Goal: Task Accomplishment & Management: Complete application form

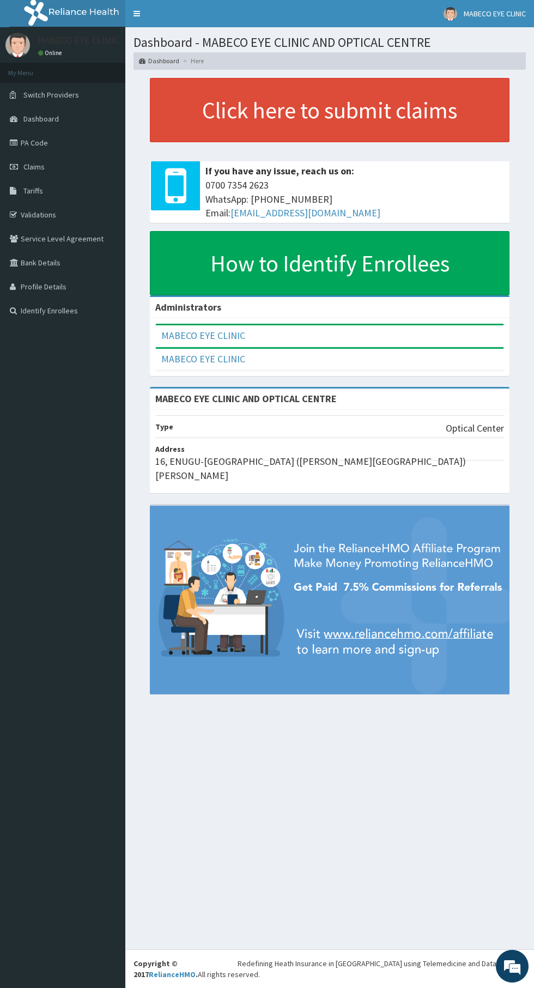
click at [90, 134] on link "PA Code" at bounding box center [62, 143] width 125 height 24
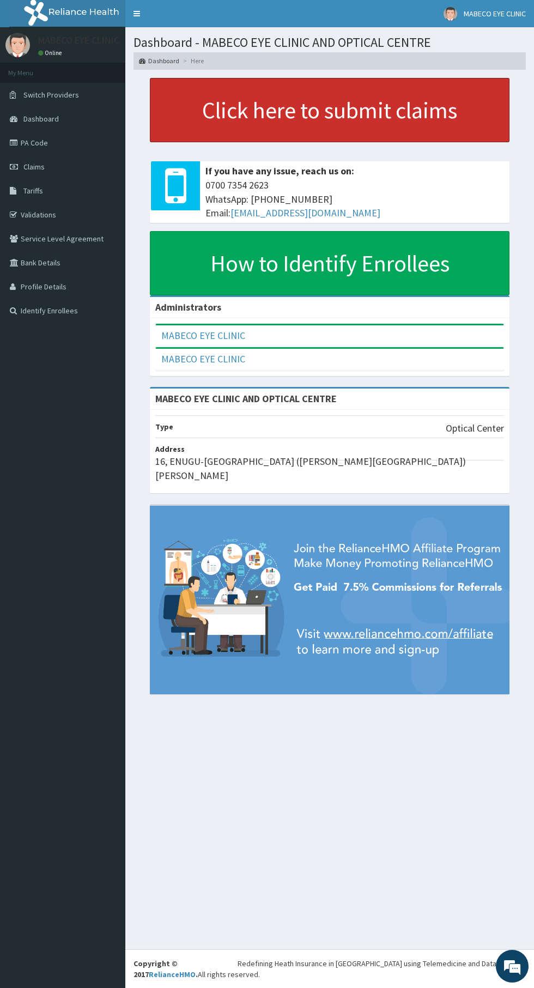
click at [370, 117] on link "Click here to submit claims" at bounding box center [330, 110] width 360 height 64
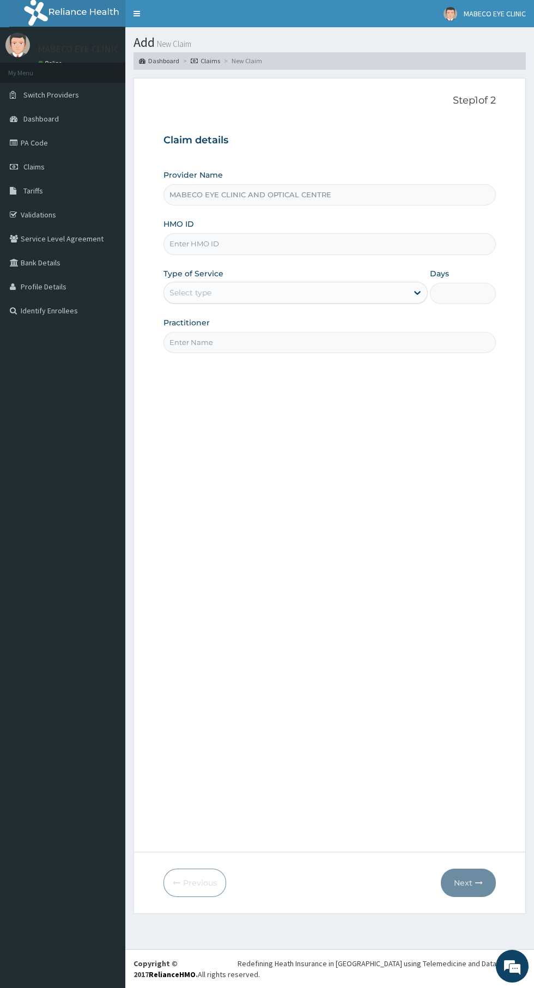
click at [207, 244] on input "HMO ID" at bounding box center [329, 243] width 332 height 21
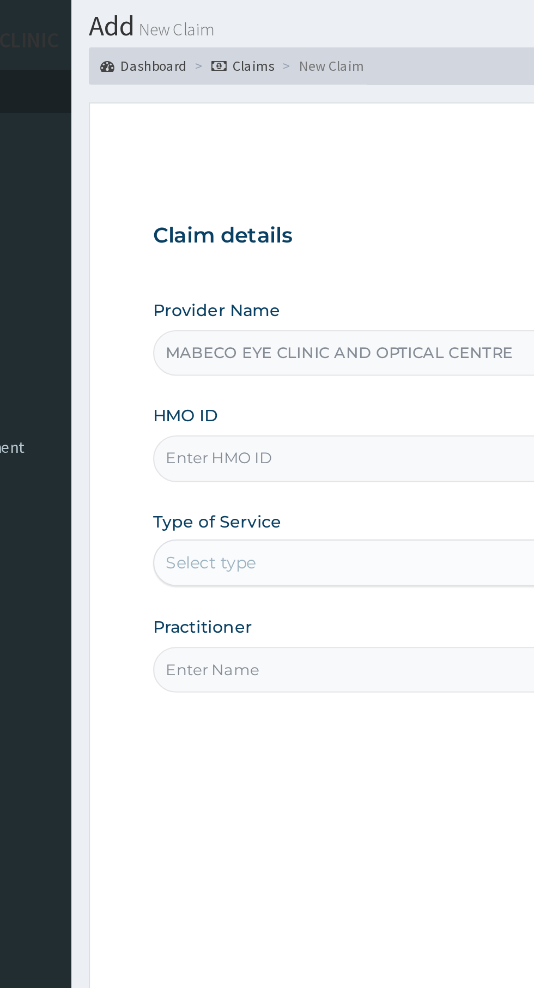
click at [179, 239] on input "HMO ID" at bounding box center [329, 243] width 332 height 21
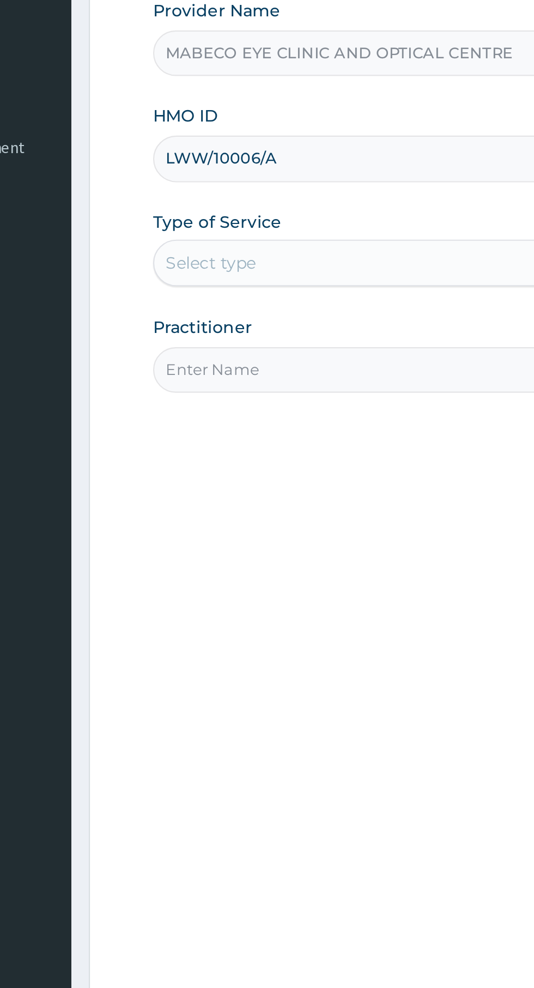
type input "LWW/10006/A"
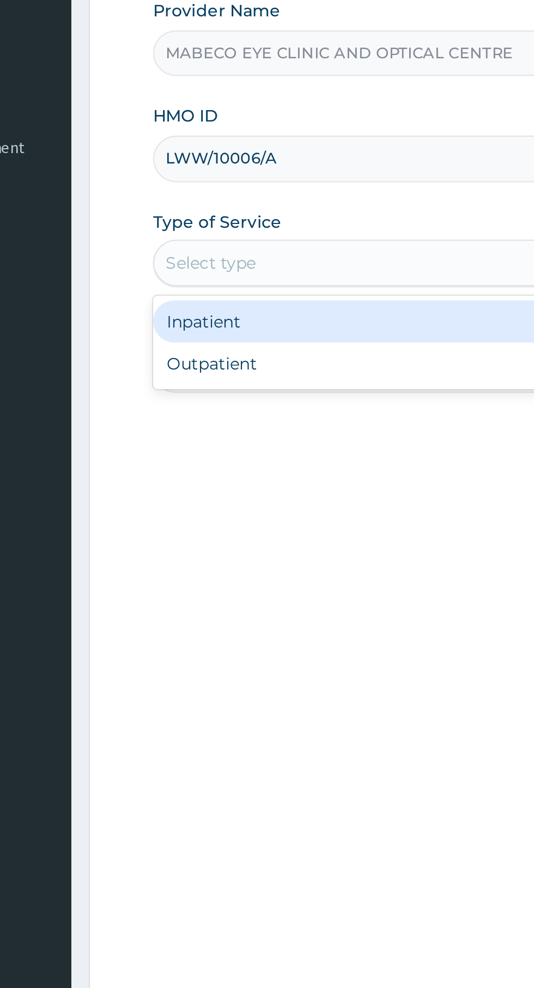
click at [233, 339] on div "Outpatient" at bounding box center [295, 340] width 264 height 20
type input "1"
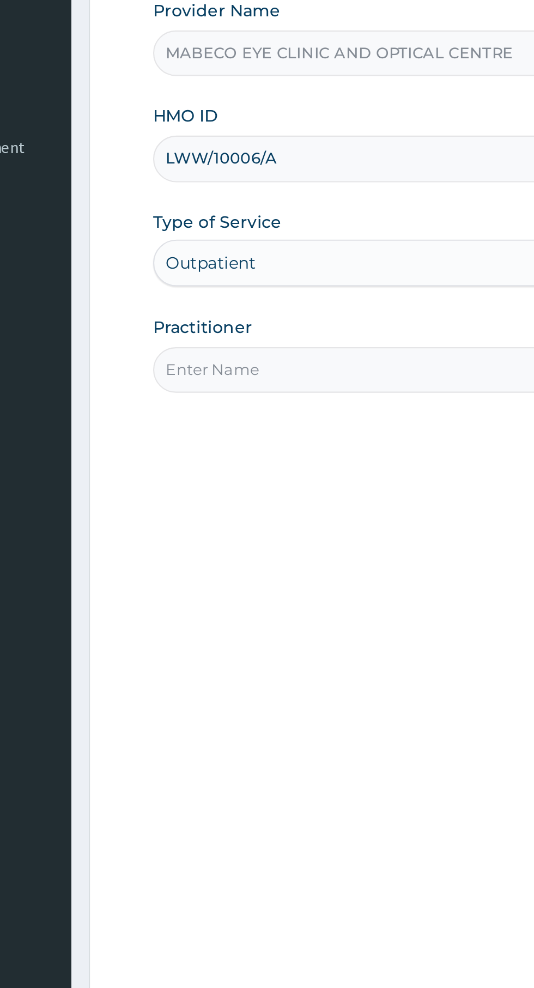
click at [241, 339] on input "Practitioner" at bounding box center [329, 342] width 332 height 21
type input "Dr. Madubuko Onyemaechi Charles"
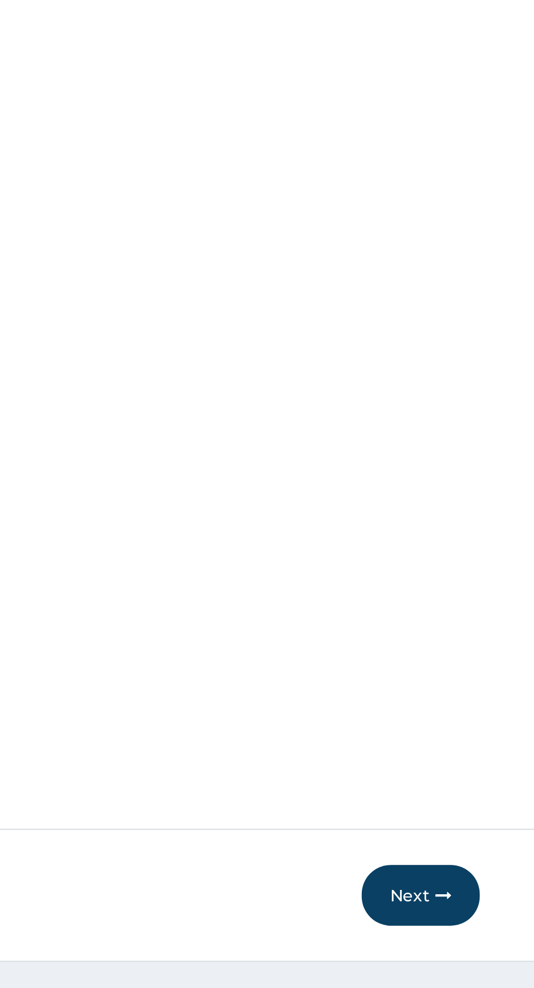
click at [468, 887] on button "Next" at bounding box center [468, 883] width 55 height 28
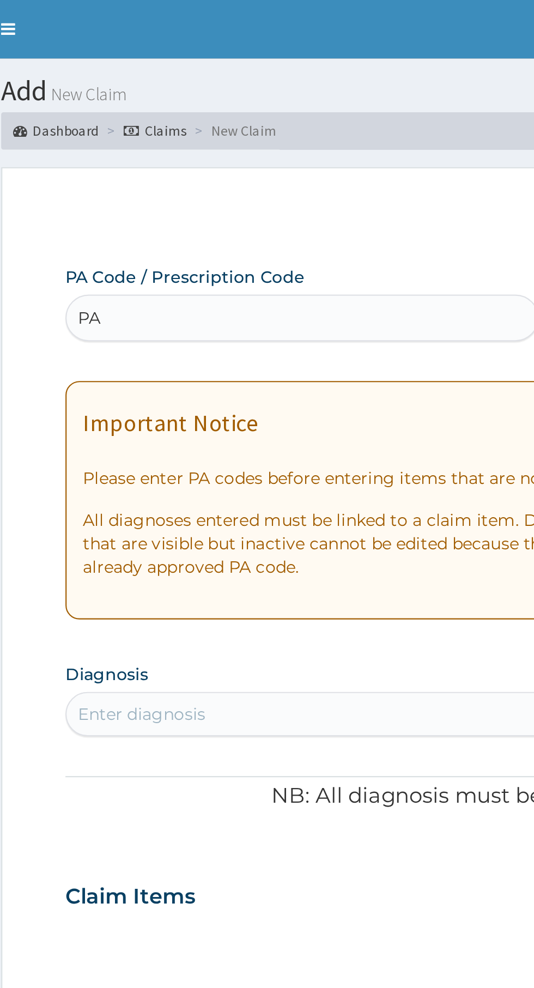
type input "P"
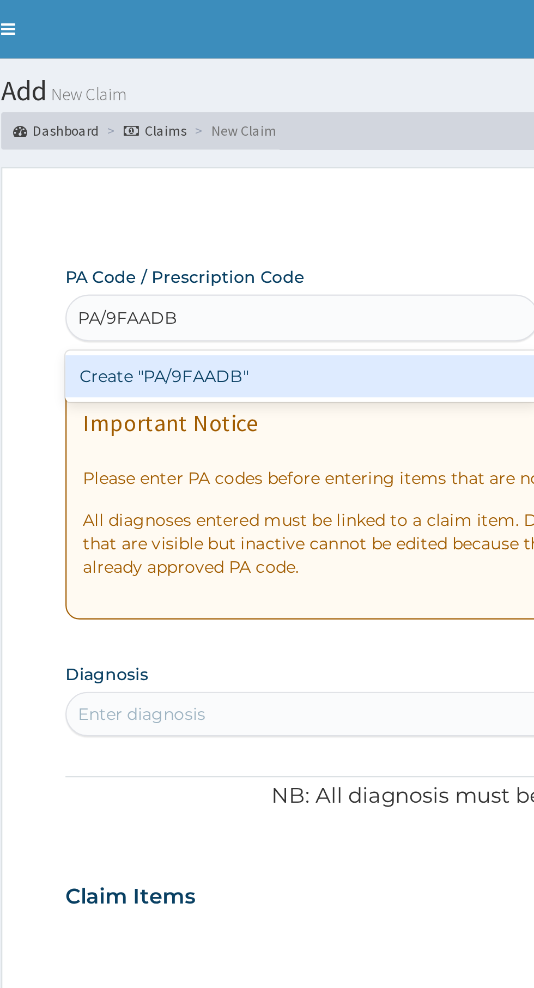
click at [287, 177] on div "Create "PA/9FAADB"" at bounding box center [273, 176] width 221 height 20
type input "PA/9FAADB"
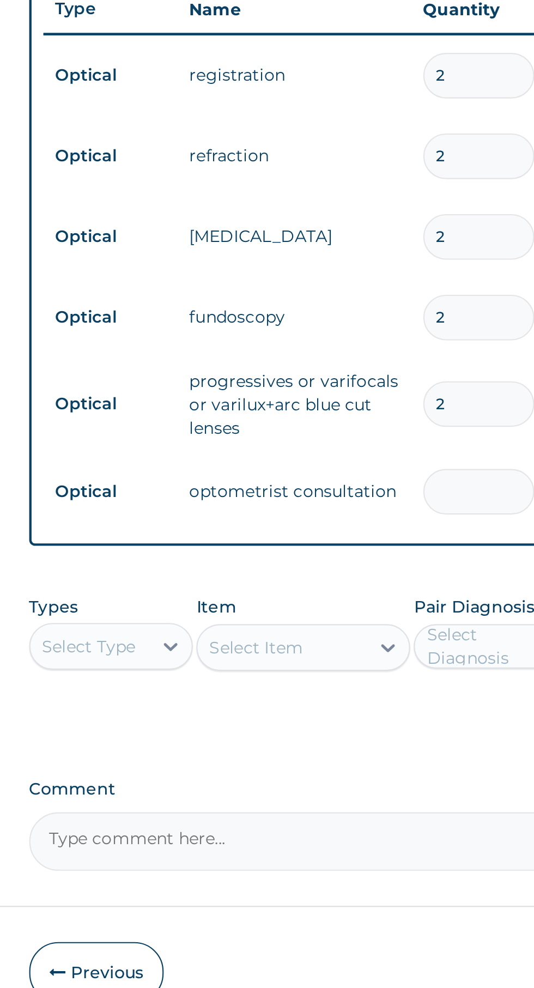
type input "0.00"
type input "1"
type input "1500.00"
type input "1"
click at [366, 638] on input "2" at bounding box center [373, 637] width 52 height 21
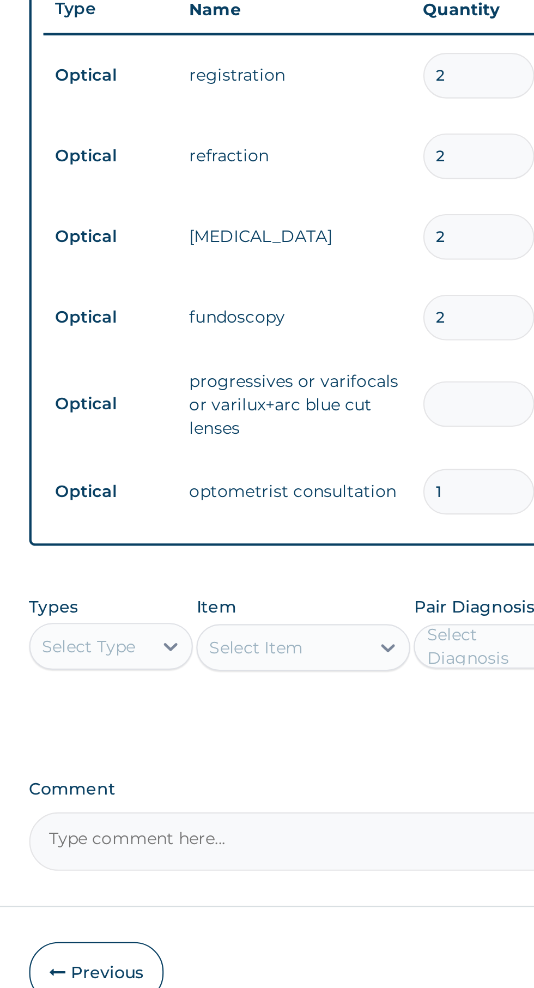
type input "0.00"
type input "1"
type input "27000.00"
type input "1"
click at [364, 593] on input "2" at bounding box center [373, 596] width 52 height 21
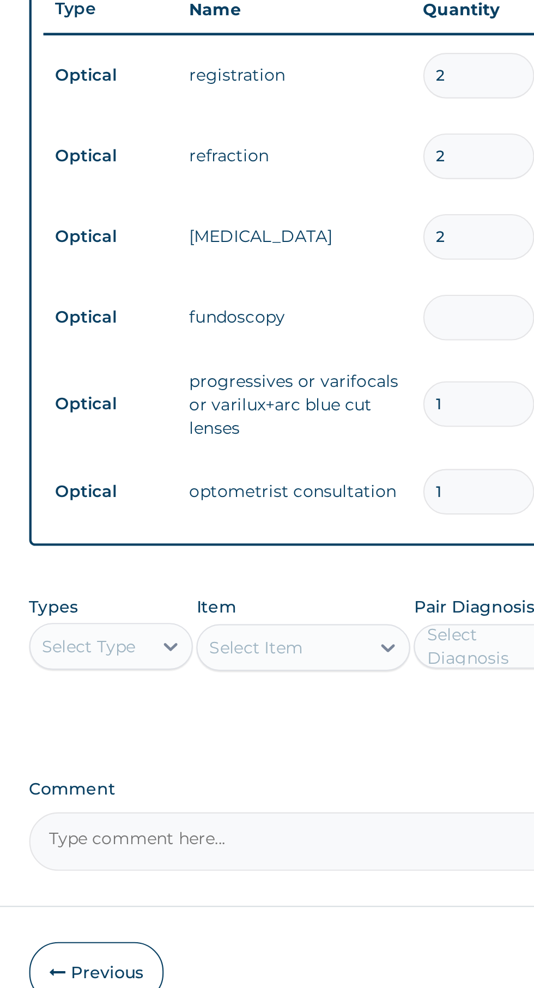
type input "0.00"
type input "1"
type input "1000.00"
type input "1"
click at [367, 561] on input "2" at bounding box center [373, 559] width 52 height 21
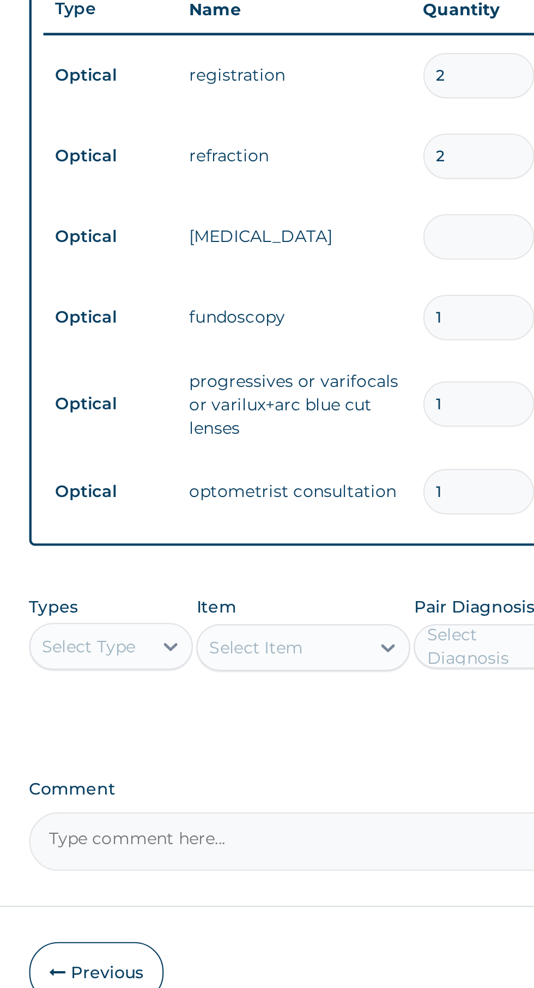
type input "0.00"
type input "1"
type input "1000.00"
type input "1"
click at [367, 520] on input "2" at bounding box center [373, 521] width 52 height 21
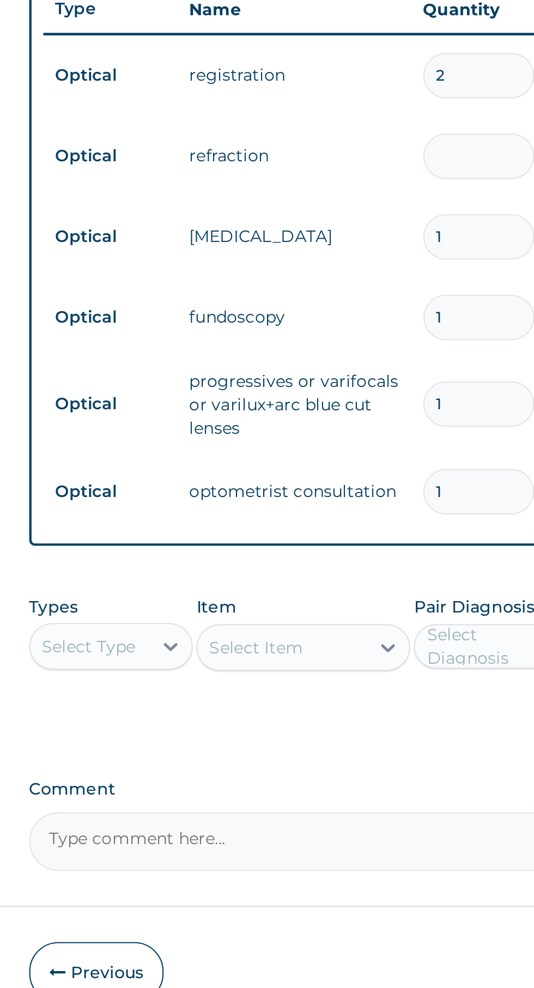
type input "0.00"
type input "1"
type input "1000.00"
type input "1"
click at [361, 482] on input "2" at bounding box center [373, 484] width 52 height 21
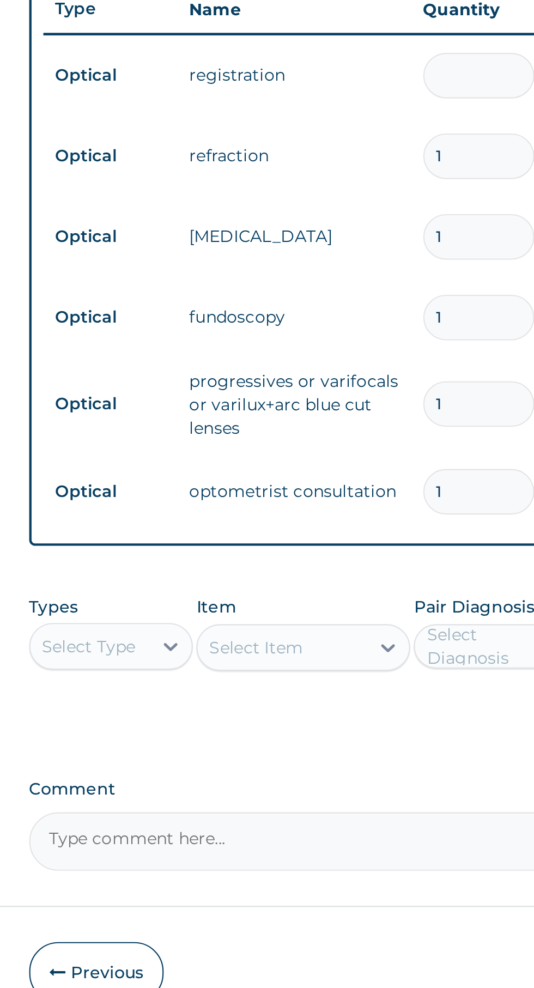
type input "0.00"
type input "1"
type input "1000.00"
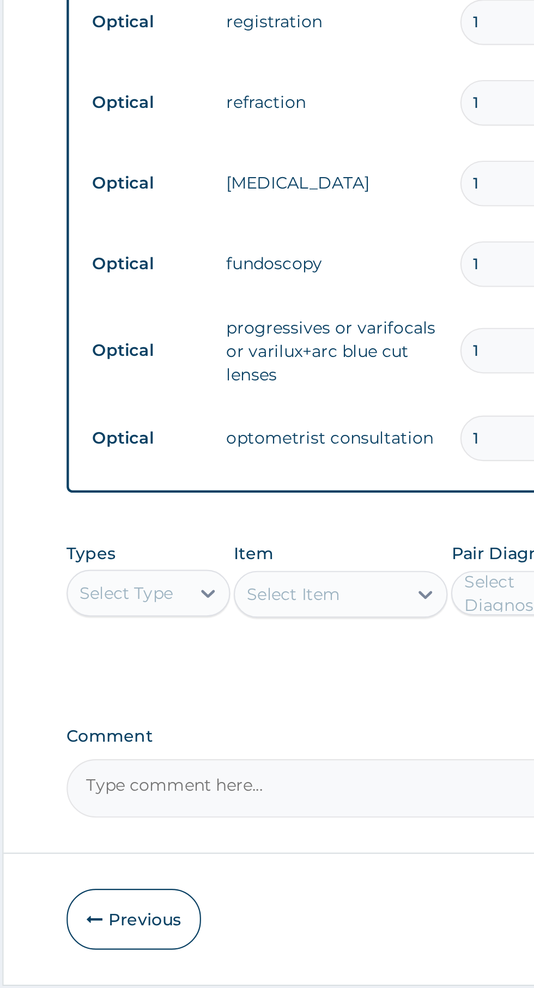
type input "1"
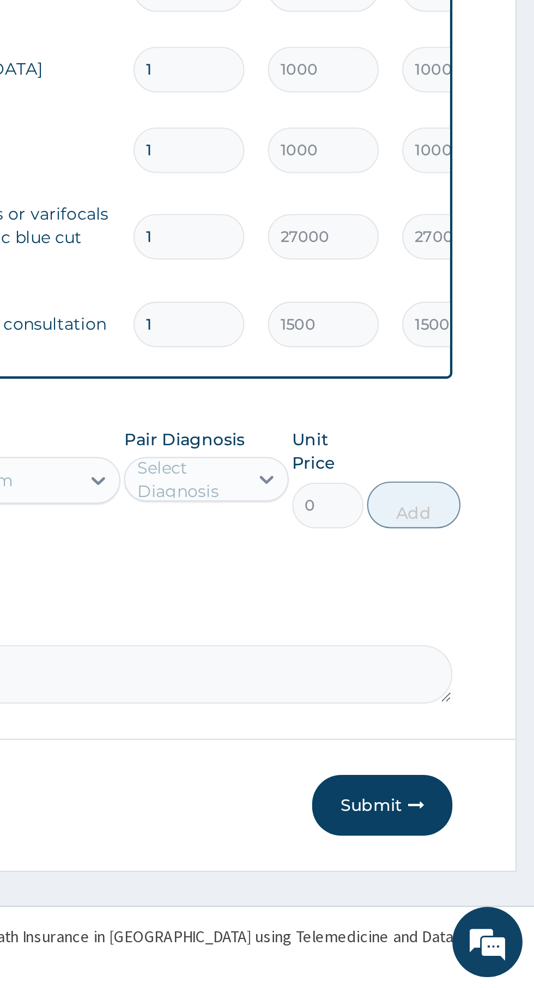
click at [463, 908] on button "Submit" at bounding box center [462, 902] width 65 height 28
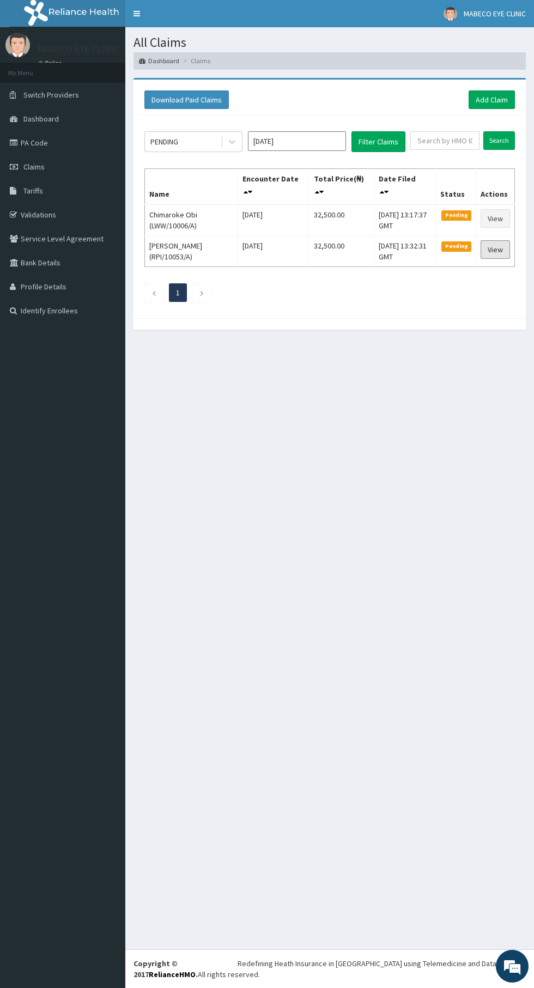
click at [495, 249] on link "View" at bounding box center [495, 249] width 29 height 19
